Goal: Book appointment/travel/reservation

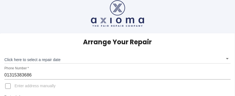
scroll to position [5, 0]
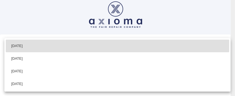
click at [47, 59] on body "Arrange Your Repair Click here to select a repair date ​ Phone Number   * 01315…" at bounding box center [117, 73] width 235 height 156
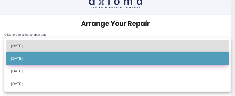
scroll to position [0, 0]
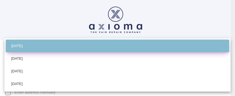
click at [26, 45] on li "[DATE]" at bounding box center [118, 46] width 224 height 13
type input "[DATE]T00:00:00.000Z"
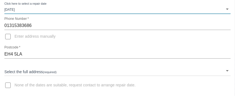
scroll to position [60, 0]
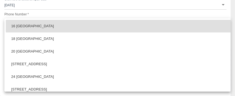
click at [43, 67] on body "Arrange Your Repair Click here to select a repair date [DATE] [DATE]T00:00:00.0…" at bounding box center [117, 18] width 235 height 156
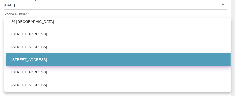
scroll to position [82, 0]
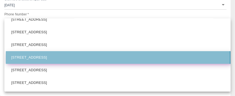
click at [49, 58] on li "[STREET_ADDRESS]" at bounding box center [120, 57] width 228 height 13
type input "[STREET_ADDRESS]"
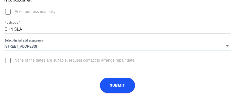
scroll to position [81, 0]
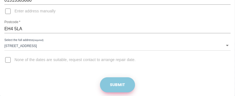
click at [121, 83] on button "Submit" at bounding box center [117, 84] width 35 height 15
